Goal: Information Seeking & Learning: Learn about a topic

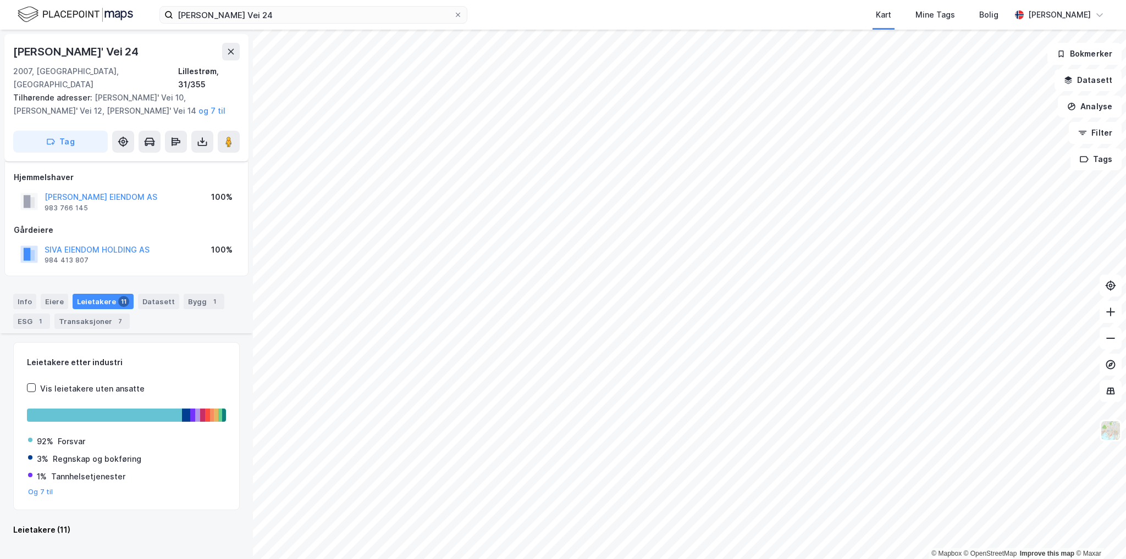
scroll to position [675, 0]
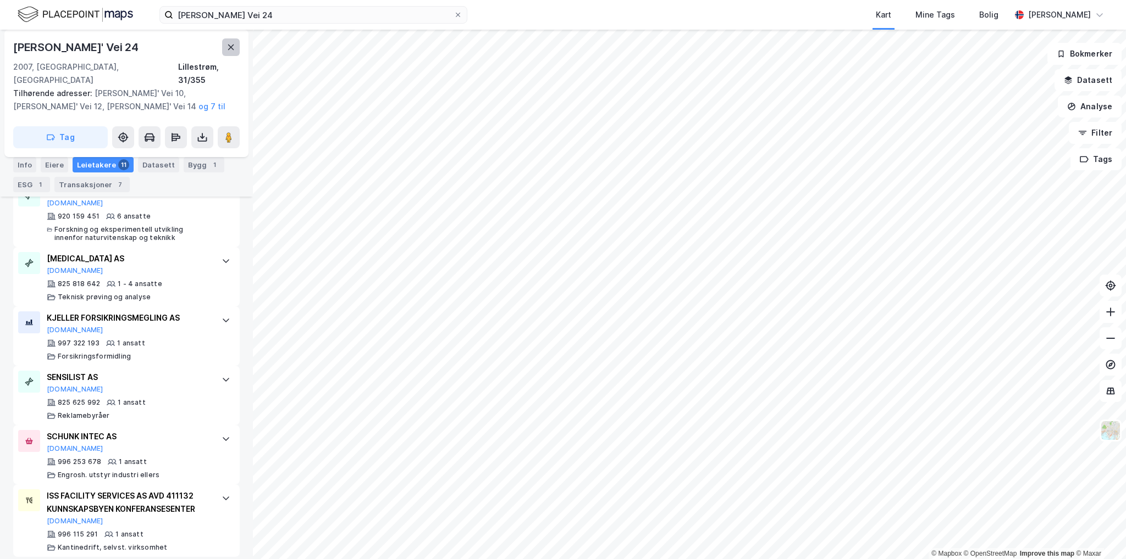
click at [231, 51] on icon at bounding box center [230, 47] width 9 height 9
